Goal: Task Accomplishment & Management: Complete application form

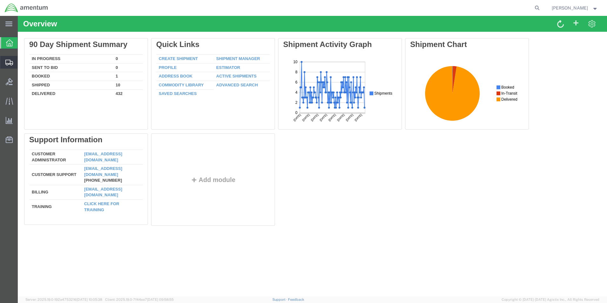
click at [0, 0] on span "Create Shipment" at bounding box center [0, 0] width 0 height 0
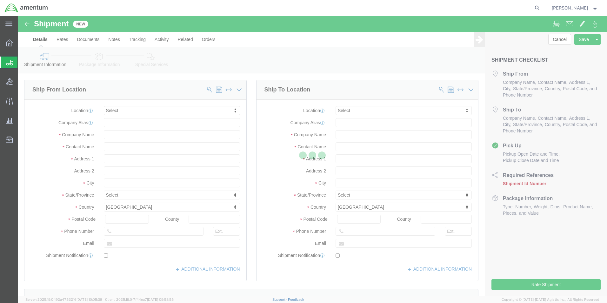
select select
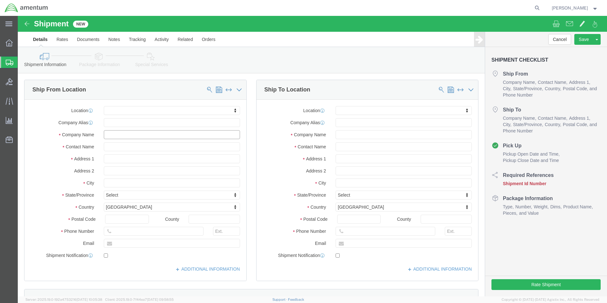
click input "text"
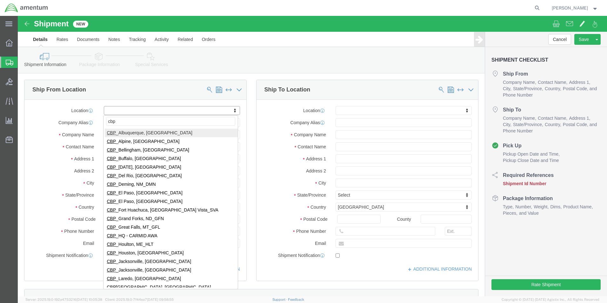
type input "cbp"
select select "49929"
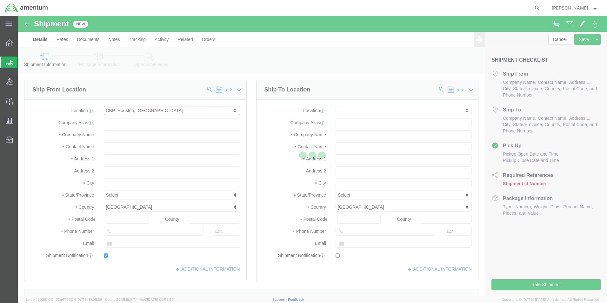
type input "[STREET_ADDRESS][PERSON_NAME]"
type input "Hangar 15A, c/o US CBP"
type input "77303"
type input "[PHONE_NUMBER]"
type input "[PERSON_NAME][EMAIL_ADDRESS][PERSON_NAME][DOMAIN_NAME]"
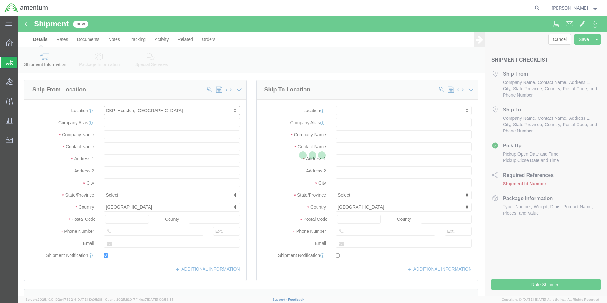
checkbox input "true"
type input "Amentum Services, Inc"
type input "[PERSON_NAME]"
type input "Conroe"
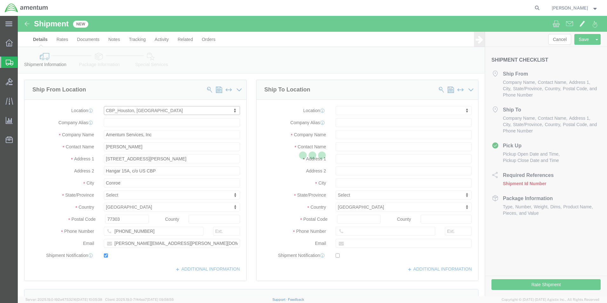
select select "[GEOGRAPHIC_DATA]"
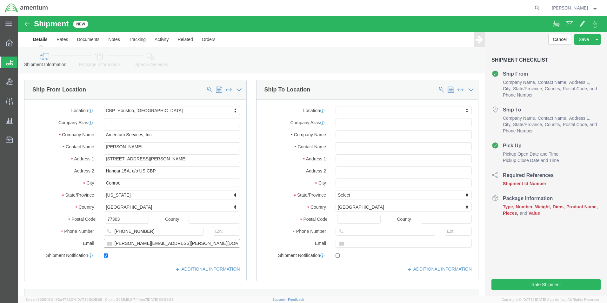
drag, startPoint x: 175, startPoint y: 228, endPoint x: 97, endPoint y: 234, distance: 78.0
click div "Location [GEOGRAPHIC_DATA], [GEOGRAPHIC_DATA] My Profile Location [PHONE_NUMBER…"
checkbox input "false"
click input "text"
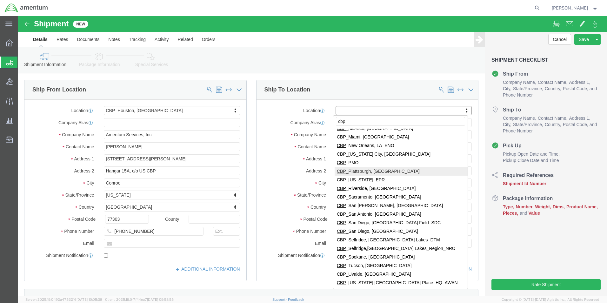
scroll to position [184, 0]
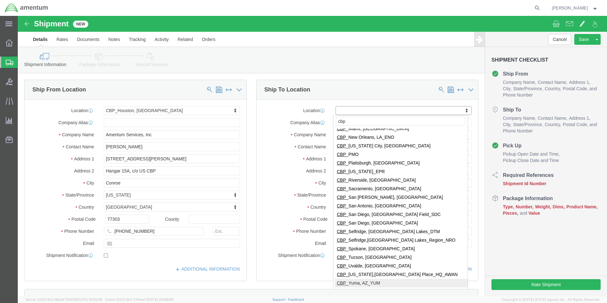
type input "cbp"
select select "49951"
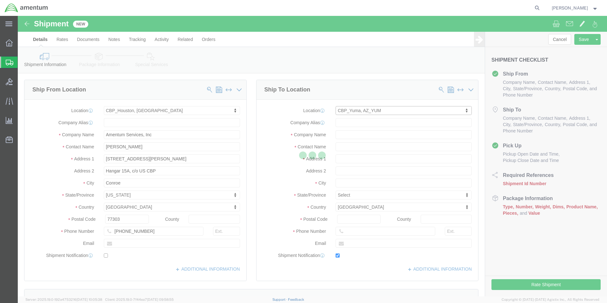
type input "[STREET_ADDRESS]"
type input "85365"
type input "[PHONE_NUMBER]"
type input "215"
type input "[PERSON_NAME][EMAIL_ADDRESS][PERSON_NAME][DOMAIN_NAME]"
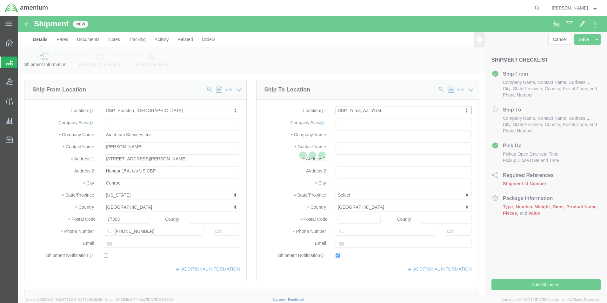
checkbox input "true"
type input "Amentum Services, Inc"
type input "[PERSON_NAME]"
type input "Yuma"
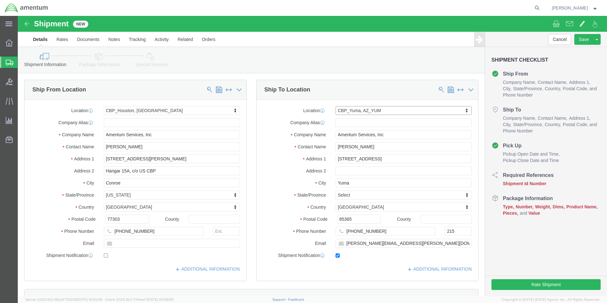
select select "AZ"
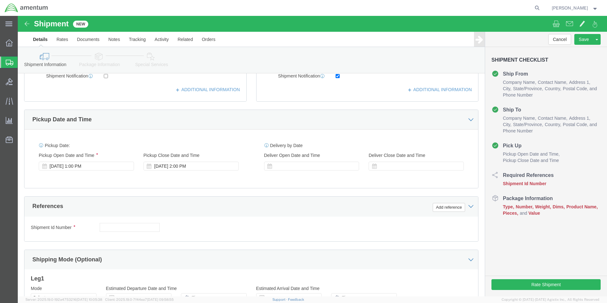
scroll to position [190, 0]
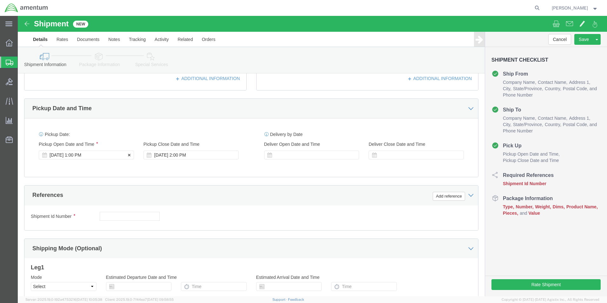
click div "[DATE] 1:00 PM"
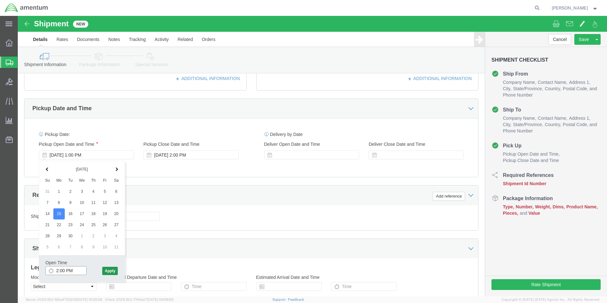
type input "2:00 PM"
click button "Apply"
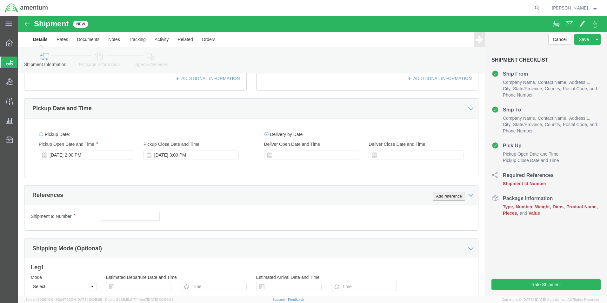
click button "Add reference"
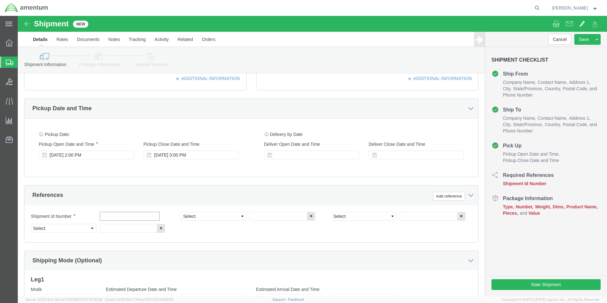
click input "text"
type input "[DATE]"
click select "Select Account Type Activity ID Airline Appointment Number ASN Batch Request # …"
select select "CUSTREF"
click select "Select Account Type Activity ID Airline Appointment Number ASN Batch Request # …"
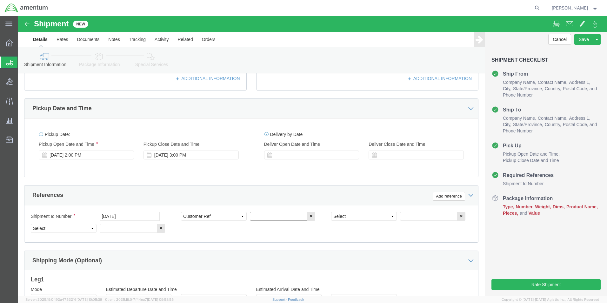
click input "text"
type input "t"
click input "TRANSFER:"
type input "T"
type input "USAGE 578-000168"
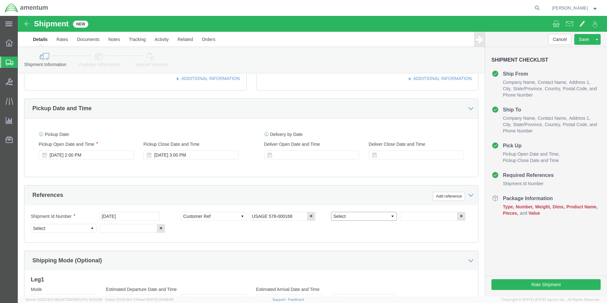
click select "Select Account Type Activity ID Airline Appointment Number ASN Batch Request # …"
select select "PROJNUM"
click select "Select Account Type Activity ID Airline Appointment Number ASN Batch Request # …"
click input "text"
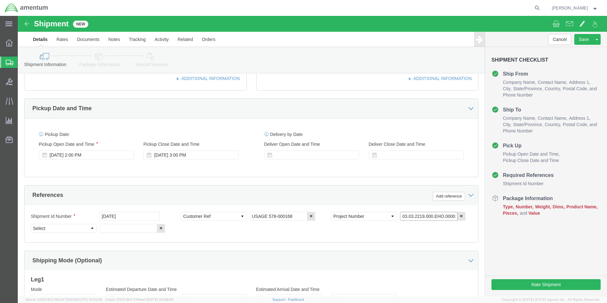
type input "6118.03.03.2219.000.EHO.0000"
click select "Select Account Type Activity ID Airline Appointment Number ASN Batch Request # …"
select select "DEPT"
click select "Select Account Type Activity ID Airline Appointment Number ASN Batch Request # …"
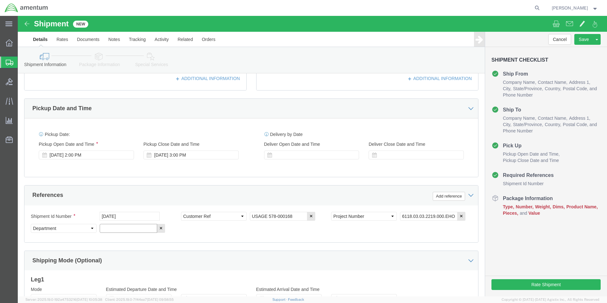
click input "text"
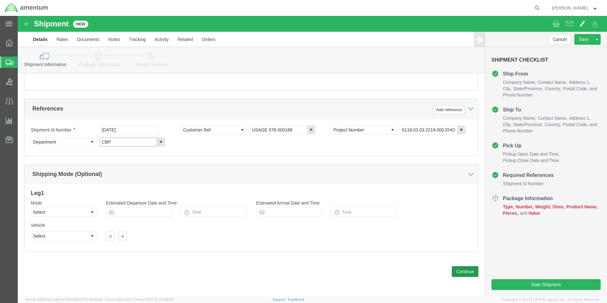
type input "CBP"
click button "Continue"
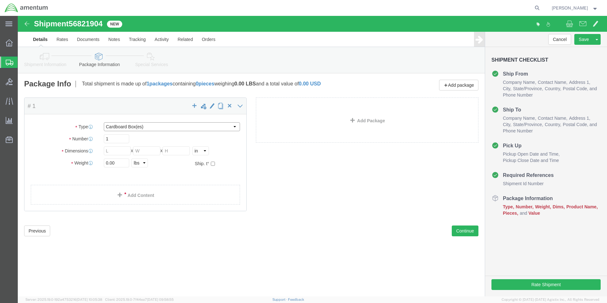
click select "Select BCK Boxes Bale(s) Basket(s) Bolt(s) Bottle(s) Buckets Bulk Bundle(s) Can…"
select select "SBX"
click select "Select BCK Boxes Bale(s) Basket(s) Bolt(s) Bottle(s) Buckets Bulk Bundle(s) Can…"
type input "12.25"
type input "11.00"
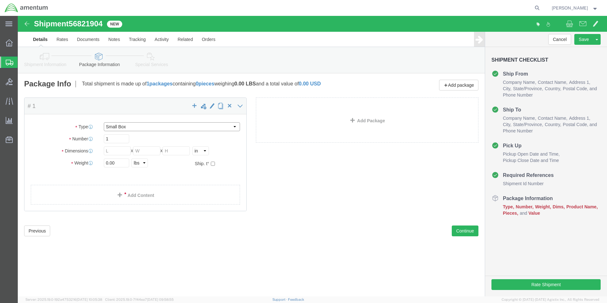
type input "1.50"
click input "0.00"
type input "0"
type input "1"
click link "Add Content"
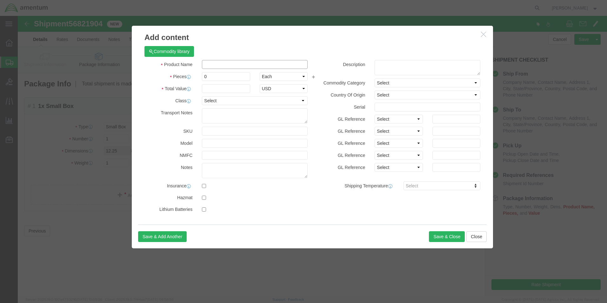
click input "text"
type input "SWITCH"
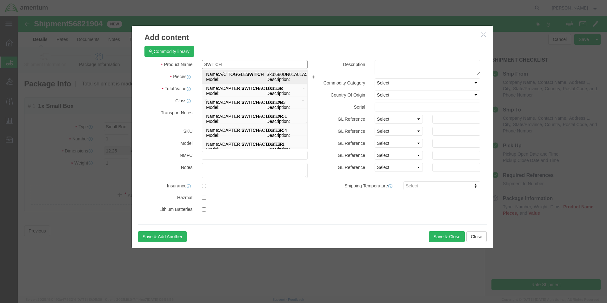
click td "Name: A/C TOGGLE SWITCH"
select select "USD"
type input "A/C TOGGLE SWITCH"
type input "680UN01A01A5"
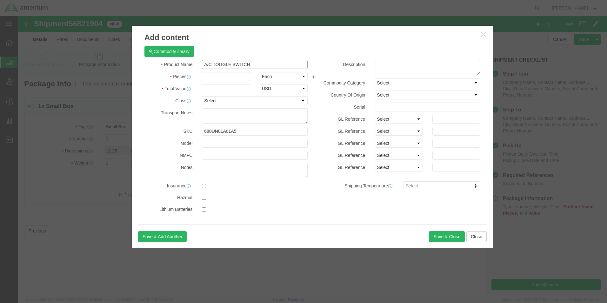
drag, startPoint x: 239, startPoint y: 46, endPoint x: 171, endPoint y: 49, distance: 67.4
click div "Product Name A/C TOGGLE SWITCH SWITCH"
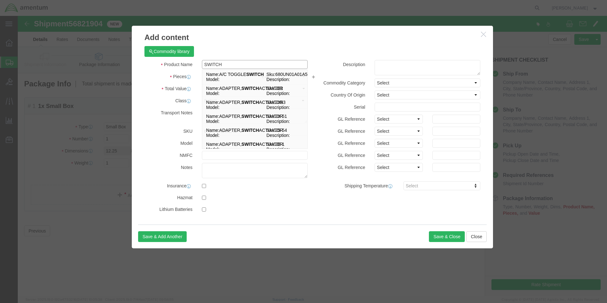
type input "SWITCH"
click div "Commodity library Product Name SWITCH SWITCH Name: A/C TOGGLE SWITCH Sku: 680UN…"
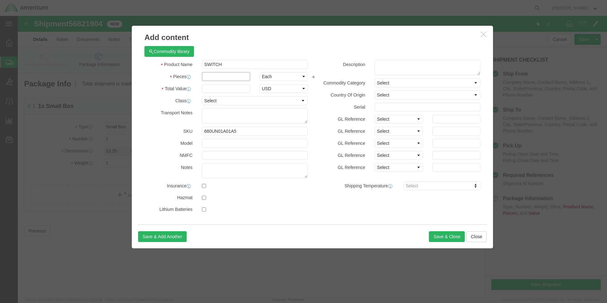
click input "text"
type input "20"
click input "text"
type input "200.00"
drag, startPoint x: 226, startPoint y: 114, endPoint x: 170, endPoint y: 113, distance: 55.2
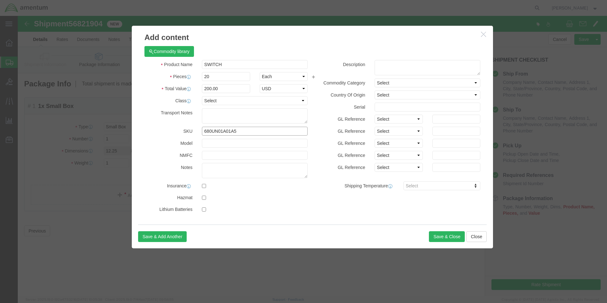
click div "SKU 680UN01A01A5"
click button "Save & Close"
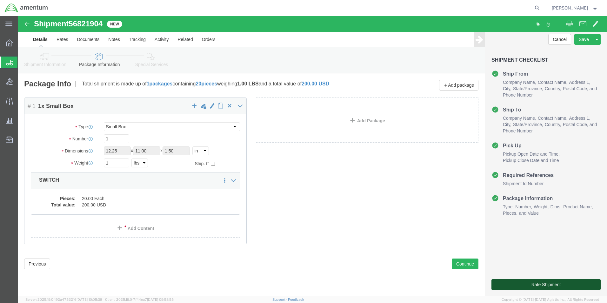
click button "Rate Shipment"
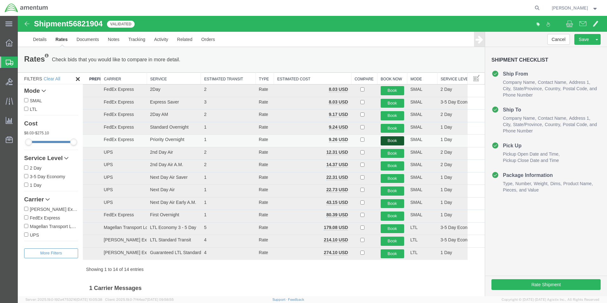
click at [394, 140] on button "Book" at bounding box center [392, 140] width 23 height 9
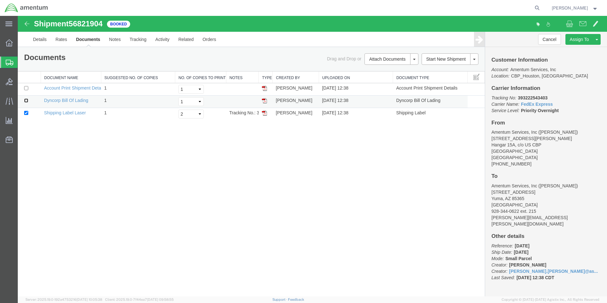
click at [28, 101] on input "checkbox" at bounding box center [26, 100] width 4 height 4
checkbox input "true"
click at [383, 71] on link "Print Documents" at bounding box center [390, 70] width 55 height 10
